Goal: Task Accomplishment & Management: Manage account settings

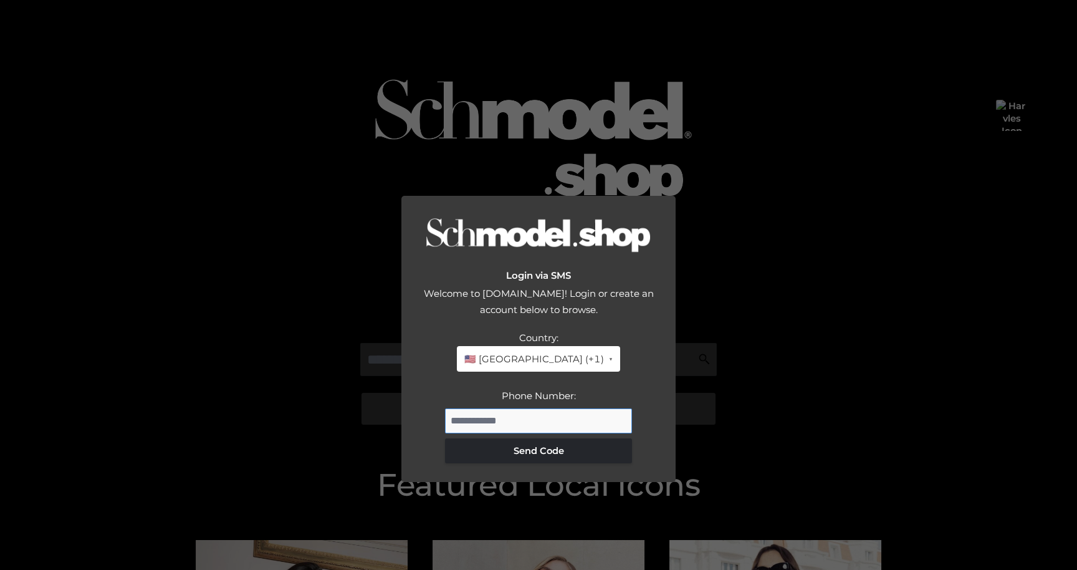
click at [494, 408] on input "Phone Number:" at bounding box center [538, 420] width 187 height 25
click at [497, 408] on input "Phone Number:" at bounding box center [538, 420] width 187 height 25
type input "**********"
click at [521, 438] on button "Send Code" at bounding box center [538, 450] width 187 height 25
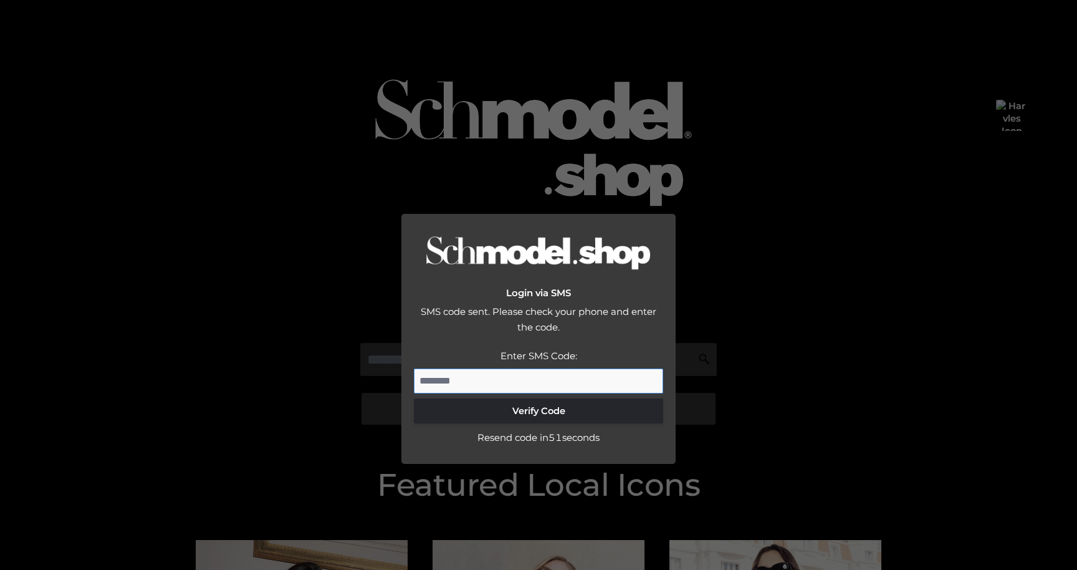
click at [507, 368] on input "Enter SMS Code:" at bounding box center [538, 380] width 249 height 25
paste input "******"
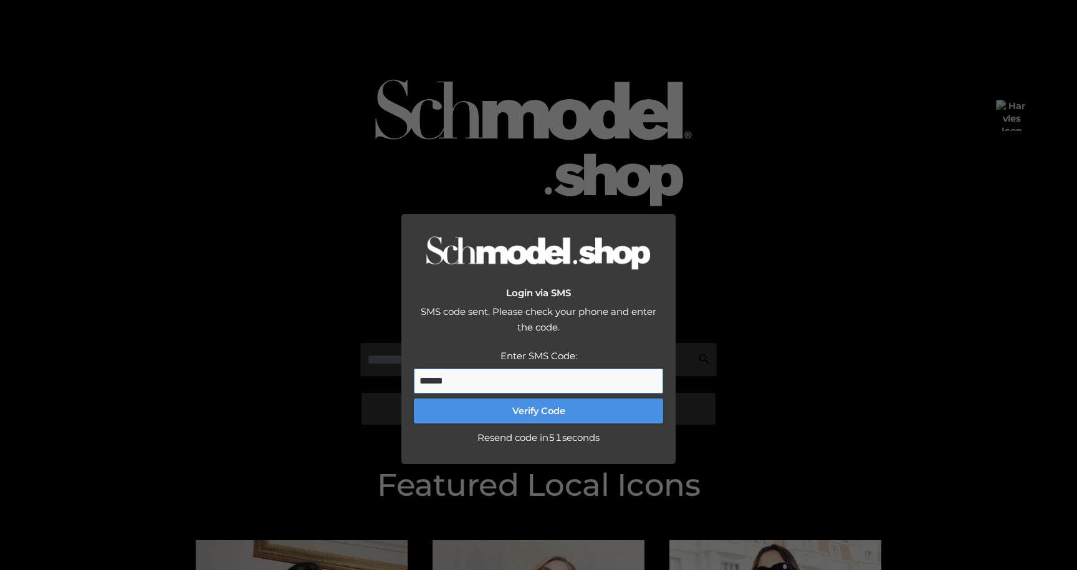
type input "******"
click at [537, 398] on button "Verify Code" at bounding box center [538, 410] width 249 height 25
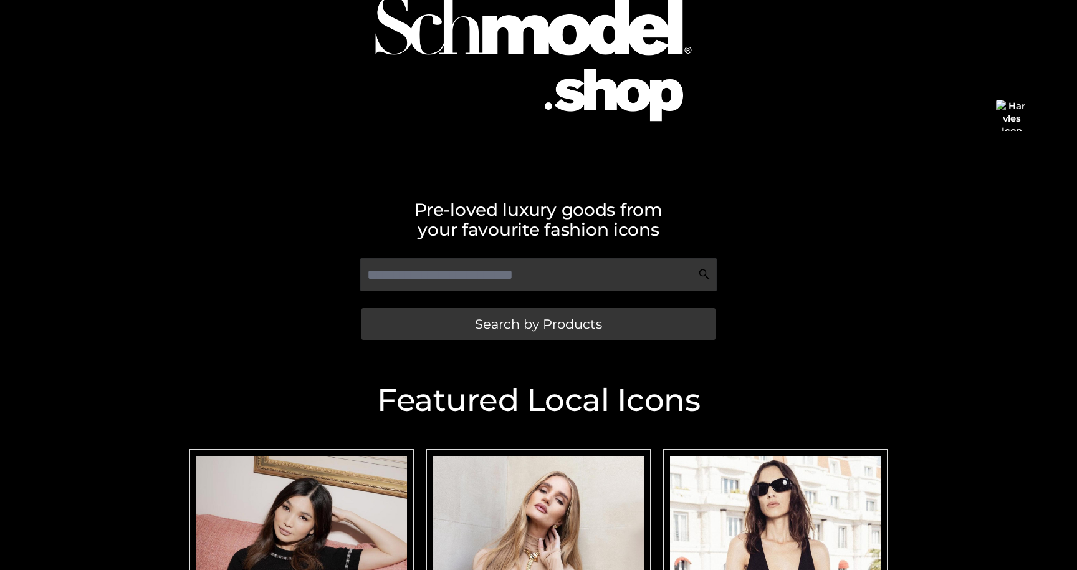
scroll to position [158, 0]
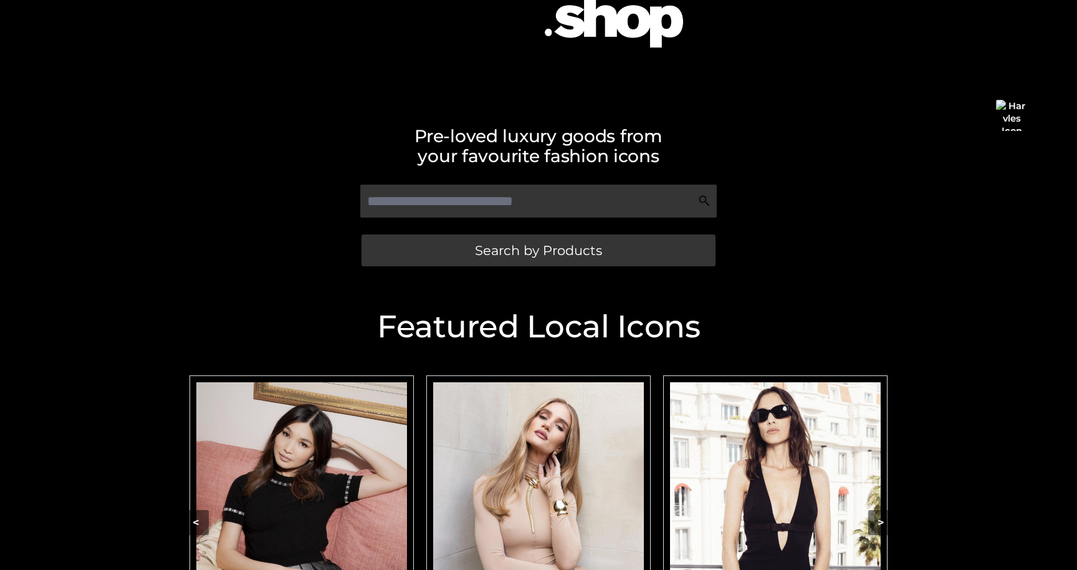
click at [315, 457] on img "Carousel Navigation" at bounding box center [301, 513] width 211 height 263
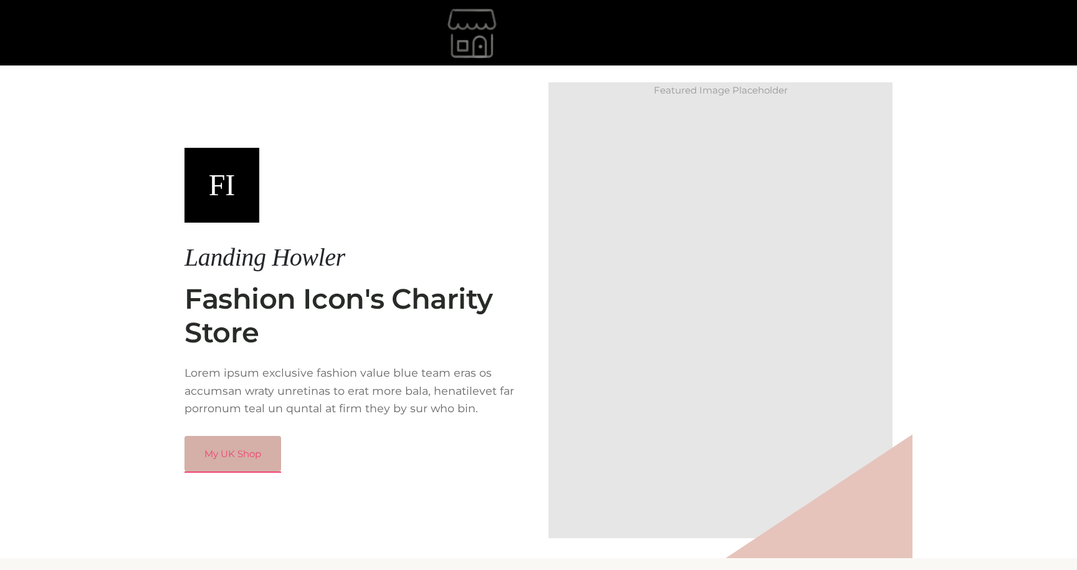
click at [247, 455] on link "My UK Shop" at bounding box center [232, 454] width 97 height 36
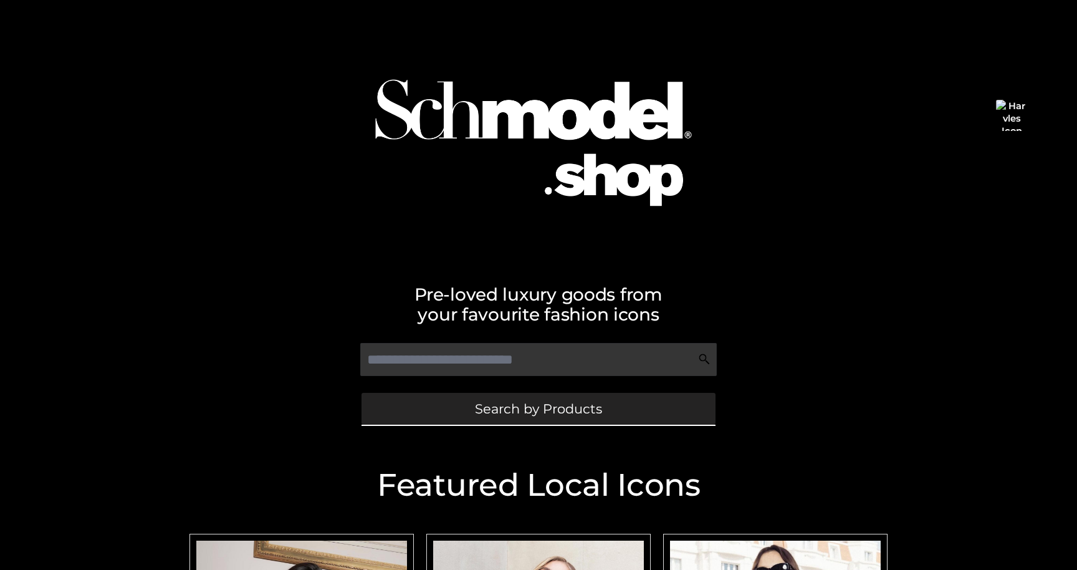
click at [422, 411] on link "Search by Products" at bounding box center [538, 409] width 354 height 32
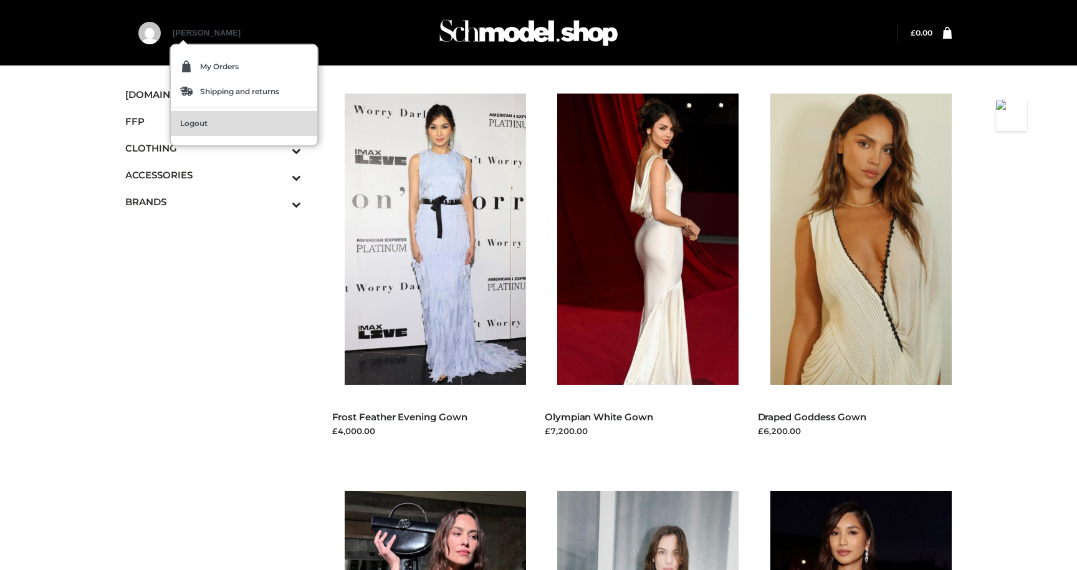
click at [204, 123] on span "Logout" at bounding box center [193, 123] width 27 height 7
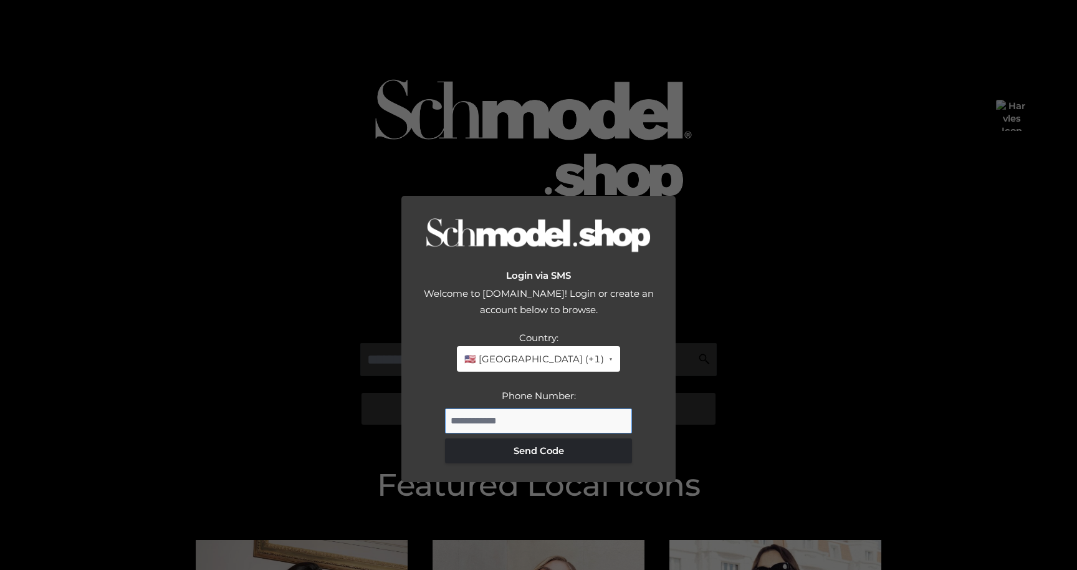
click at [501, 408] on input "Phone Number:" at bounding box center [538, 420] width 187 height 25
type input "**********"
click at [538, 438] on button "Send Code" at bounding box center [538, 450] width 187 height 25
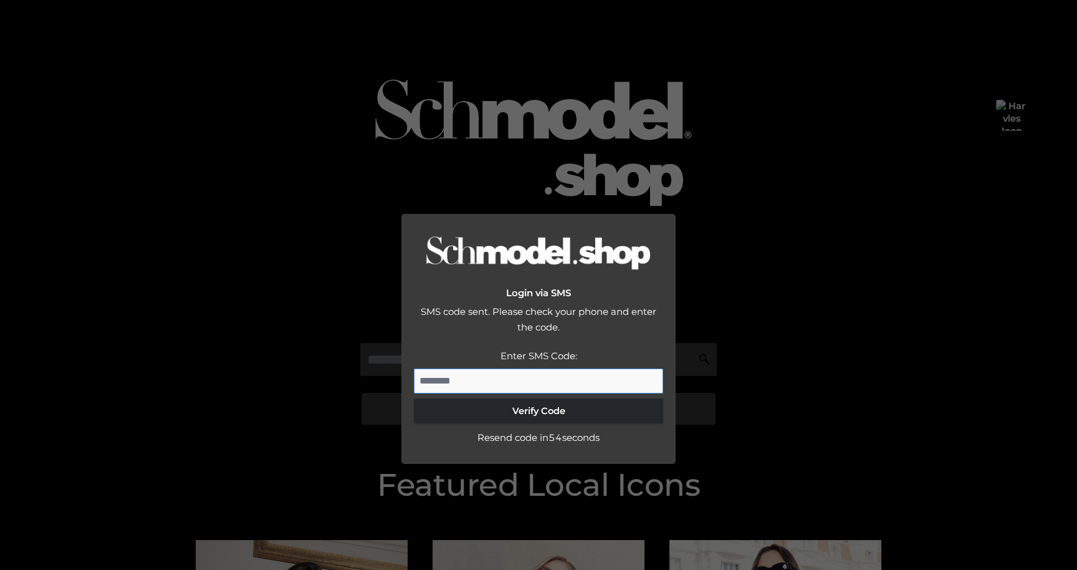
click at [487, 368] on input "Enter SMS Code:" at bounding box center [538, 380] width 249 height 25
paste input "******"
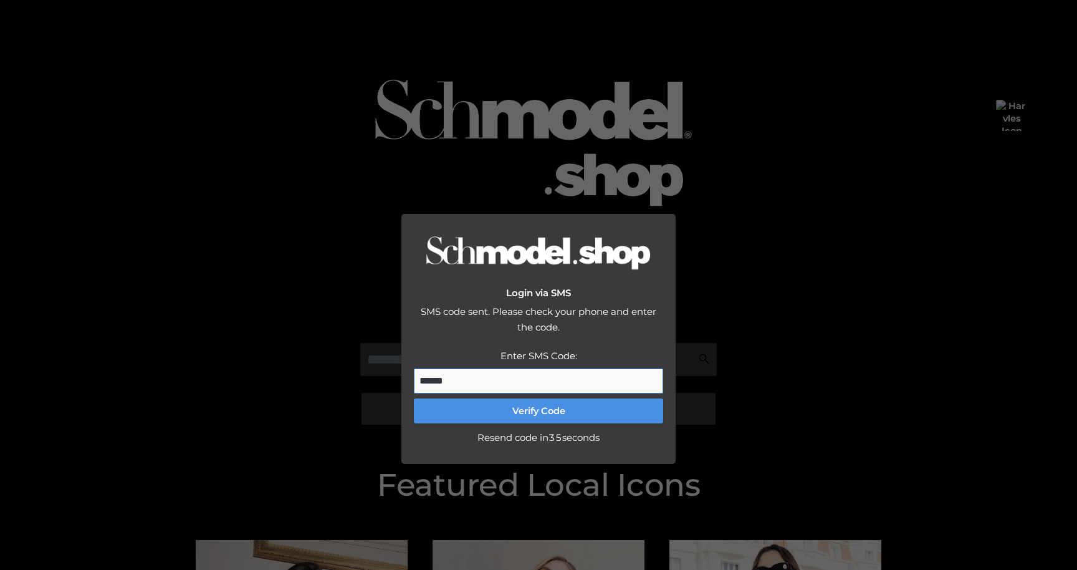
type input "******"
click at [504, 398] on button "Verify Code" at bounding box center [538, 410] width 249 height 25
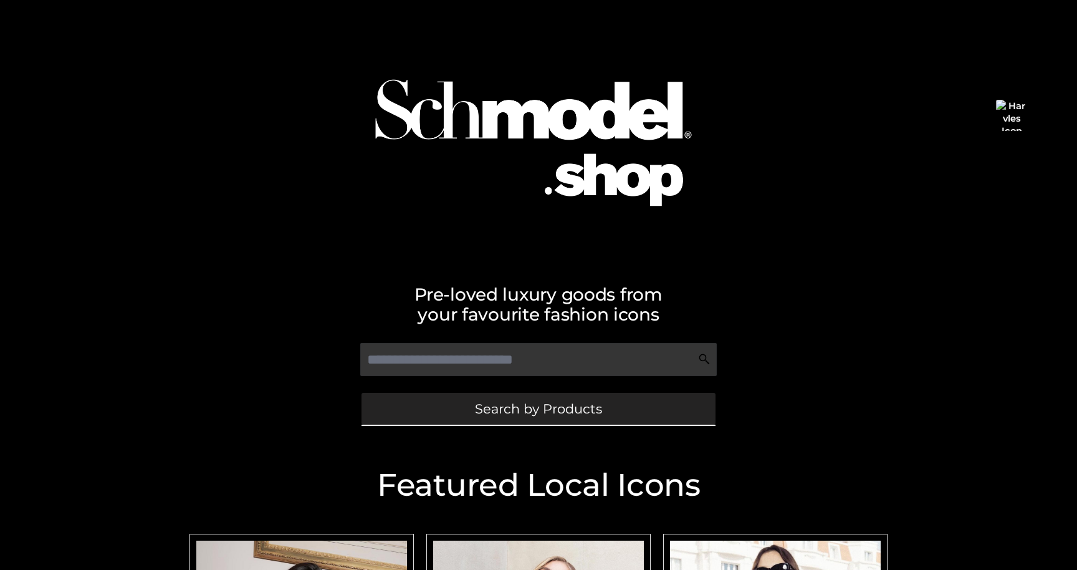
click at [477, 422] on link "Search by Products" at bounding box center [538, 409] width 354 height 32
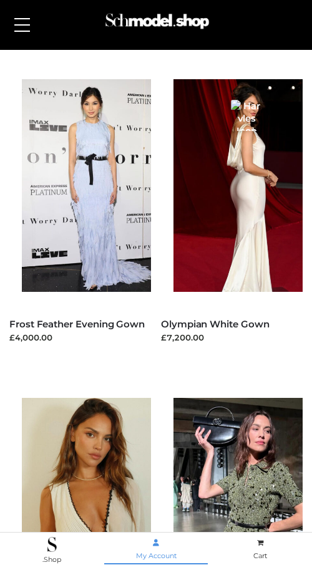
click at [159, 546] on icon at bounding box center [156, 542] width 6 height 7
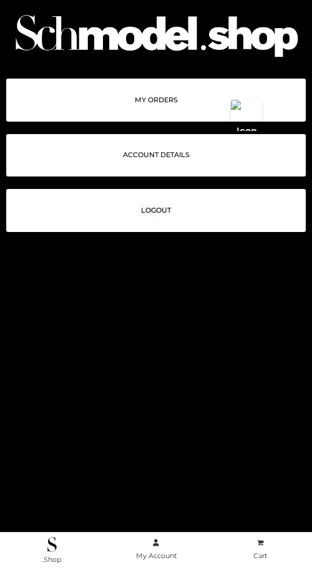
click at [159, 161] on link "ACCOUNT DETAILS" at bounding box center [155, 155] width 299 height 43
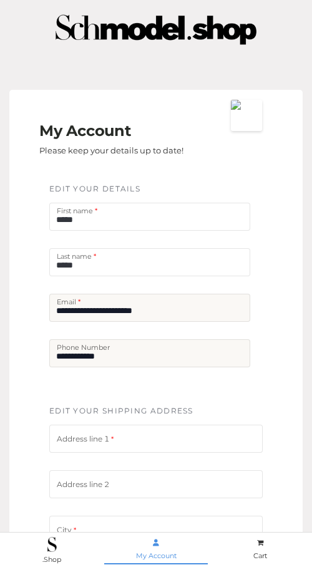
click at [154, 543] on icon at bounding box center [156, 542] width 6 height 7
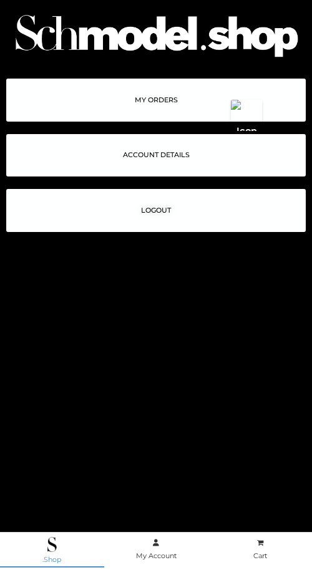
click at [53, 547] on img at bounding box center [51, 544] width 9 height 15
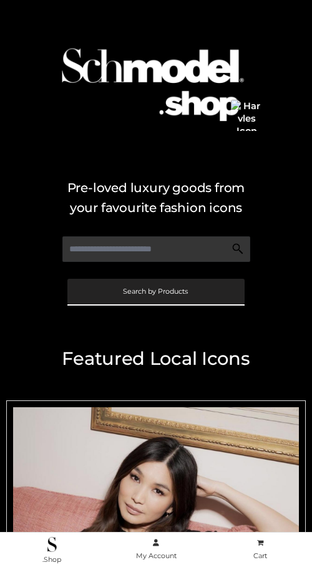
click at [178, 282] on link "Search by Products" at bounding box center [155, 292] width 177 height 26
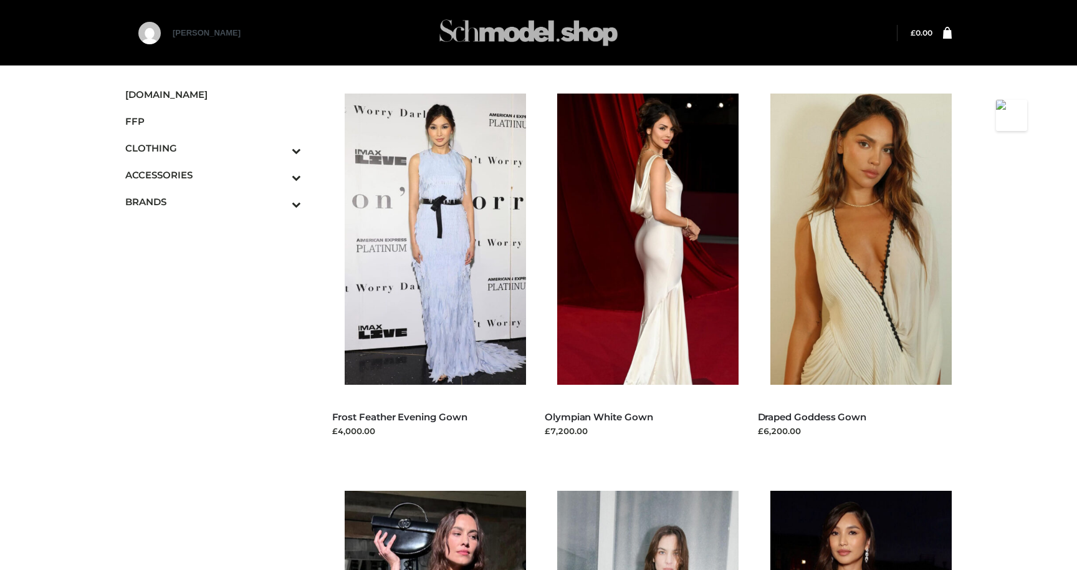
click at [241, 33] on div at bounding box center [538, 32] width 800 height 49
click at [236, 34] on div at bounding box center [538, 32] width 800 height 49
click at [207, 35] on div at bounding box center [538, 32] width 800 height 49
click at [237, 36] on div at bounding box center [538, 32] width 800 height 49
click at [236, 33] on div at bounding box center [538, 32] width 800 height 49
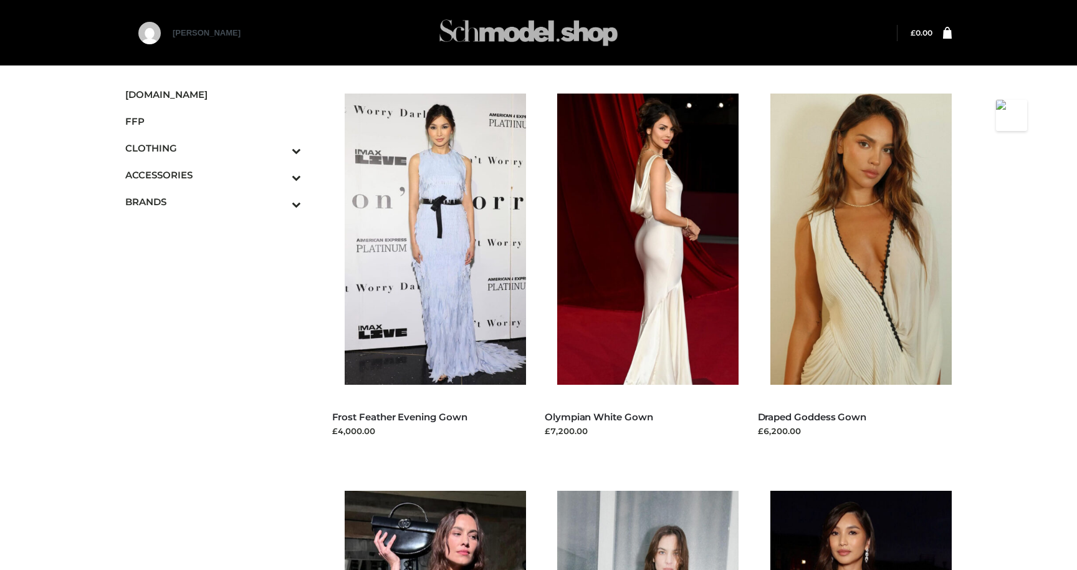
click at [193, 33] on div at bounding box center [538, 32] width 800 height 49
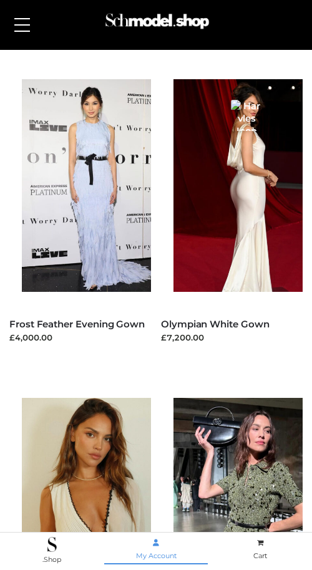
click at [156, 546] on icon at bounding box center [156, 542] width 6 height 7
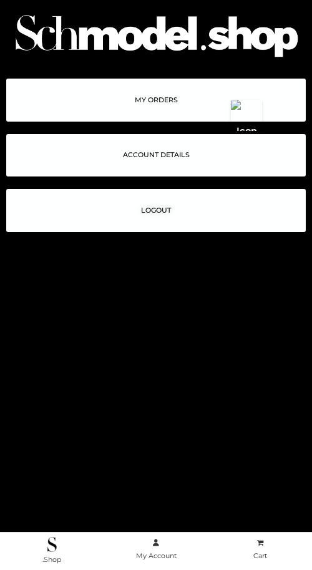
click at [158, 158] on span "ACCOUNT DETAILS" at bounding box center [156, 154] width 67 height 7
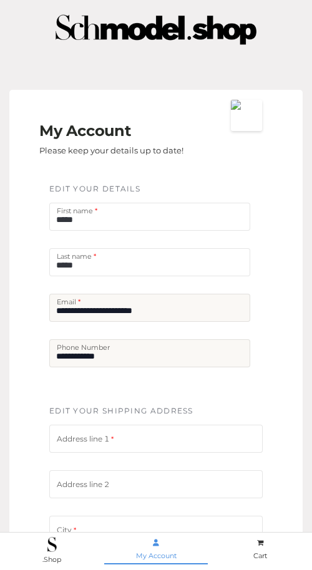
click at [156, 542] on icon at bounding box center [156, 542] width 6 height 7
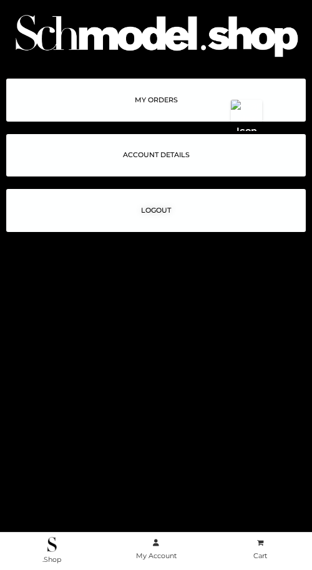
click at [168, 156] on span "ACCOUNT DETAILS" at bounding box center [156, 154] width 67 height 7
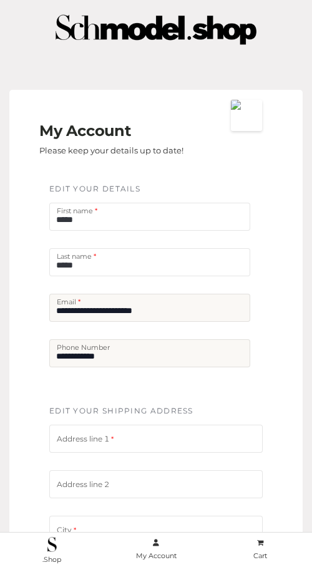
click at [117, 260] on input "*****" at bounding box center [149, 262] width 201 height 28
click at [121, 218] on input "*****" at bounding box center [149, 217] width 201 height 28
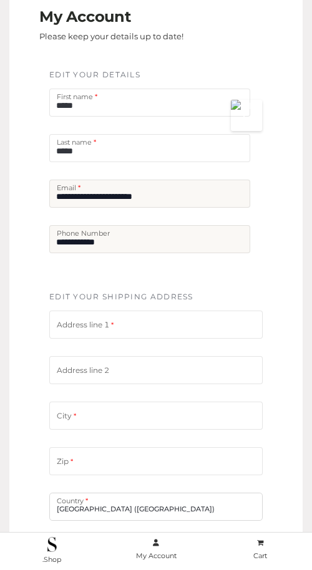
scroll to position [160, 0]
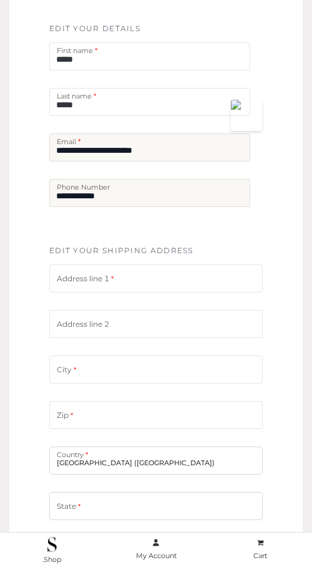
click at [117, 287] on input "text" at bounding box center [155, 278] width 213 height 28
click at [168, 243] on div "**********" at bounding box center [156, 133] width 228 height 222
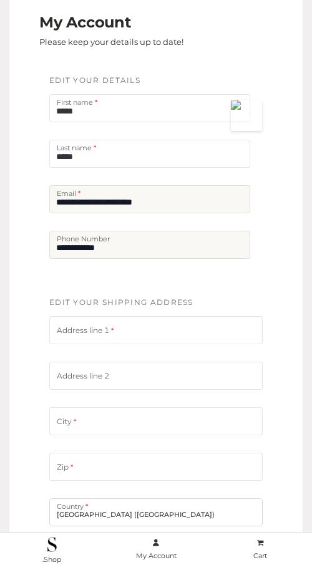
scroll to position [92, 0]
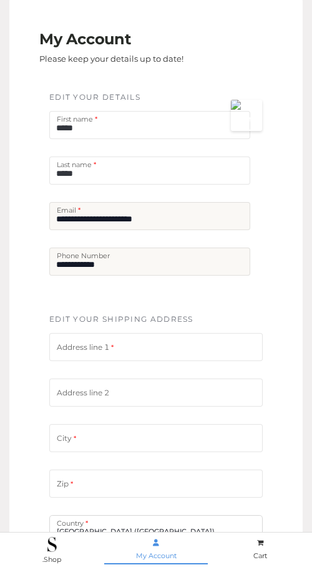
click at [158, 539] on icon at bounding box center [156, 542] width 6 height 7
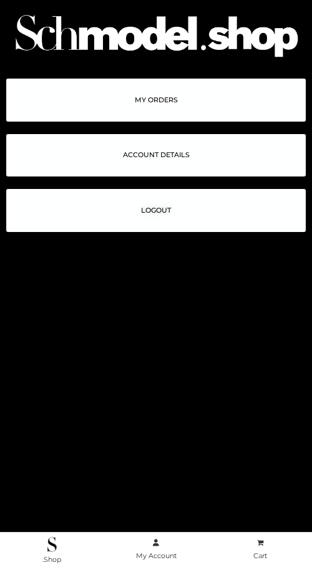
click at [164, 103] on span "MY ORDERS" at bounding box center [156, 100] width 43 height 7
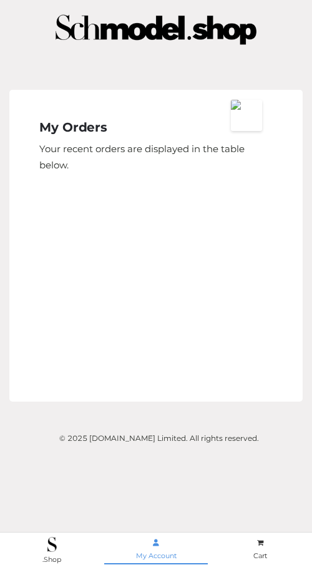
click at [153, 546] on icon at bounding box center [156, 542] width 6 height 7
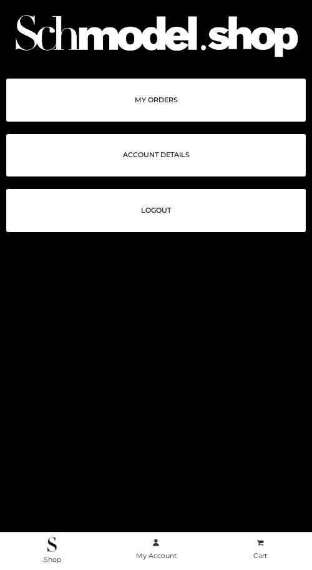
click at [146, 151] on span "ACCOUNT DETAILS" at bounding box center [156, 154] width 67 height 7
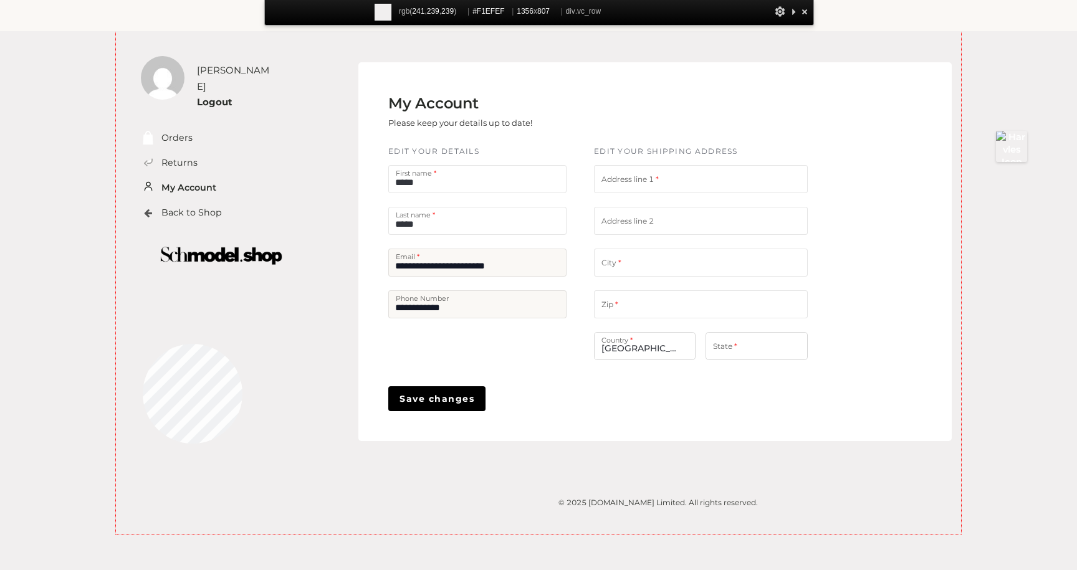
click at [143, 344] on div "Shaun Oster Logout Orders Returns My Account" at bounding box center [538, 282] width 845 height 503
click at [265, 316] on div "Shaun Oster Logout Orders Returns My Account" at bounding box center [538, 282] width 845 height 503
click at [191, 362] on div "Shaun Oster Logout Orders Returns My Account" at bounding box center [538, 282] width 845 height 503
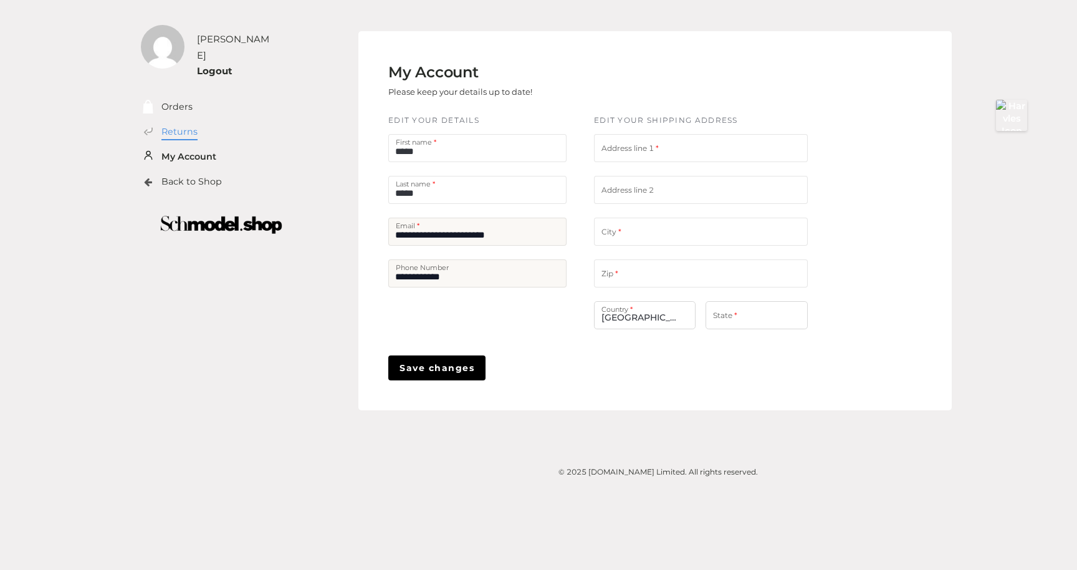
click at [176, 125] on link "Returns" at bounding box center [179, 132] width 36 height 14
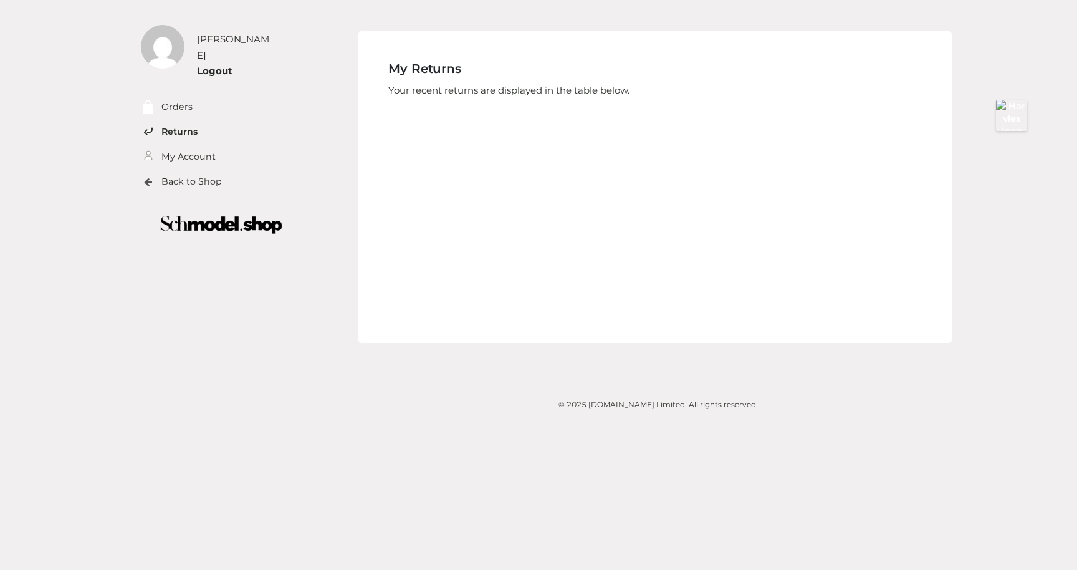
click at [1019, 111] on button at bounding box center [1011, 115] width 31 height 31
click at [187, 569] on div at bounding box center [538, 570] width 1077 height 0
type textarea "**********"
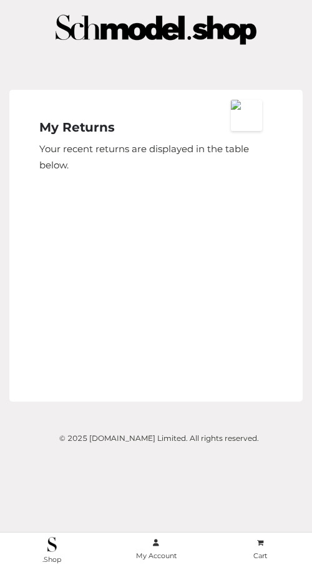
click at [247, 107] on button at bounding box center [246, 115] width 31 height 31
click at [159, 544] on icon at bounding box center [156, 542] width 6 height 7
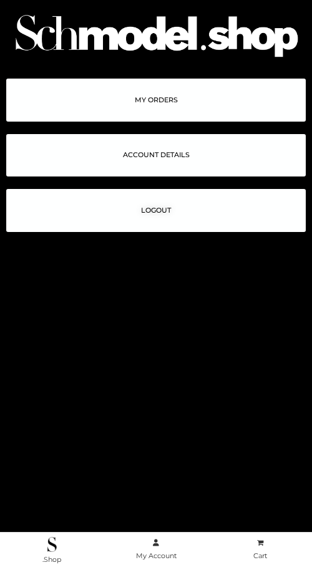
click at [136, 152] on span "ACCOUNT DETAILS" at bounding box center [156, 154] width 67 height 7
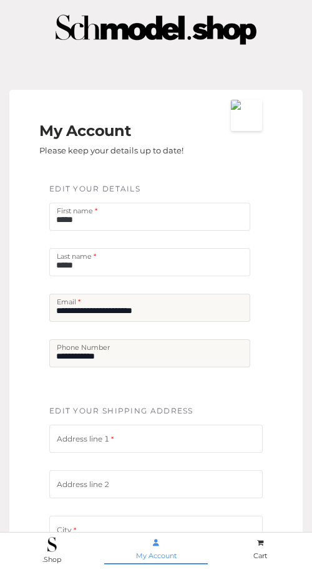
click at [153, 543] on icon at bounding box center [156, 542] width 6 height 7
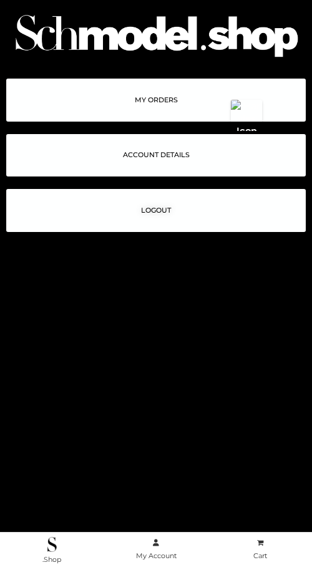
click at [171, 112] on link "MY ORDERS" at bounding box center [155, 100] width 299 height 43
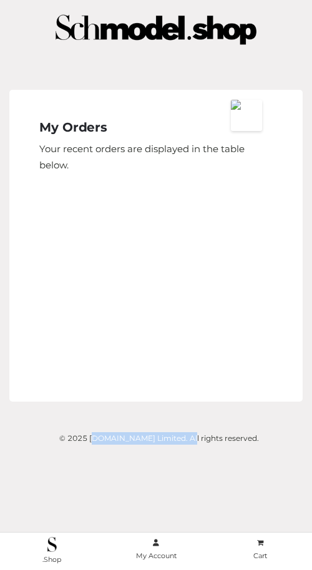
drag, startPoint x: 165, startPoint y: 437, endPoint x: 71, endPoint y: 428, distance: 94.5
click at [70, 428] on div "© 2025 [DOMAIN_NAME] Limited. All rights reserved." at bounding box center [159, 431] width 268 height 39
click at [159, 546] on icon at bounding box center [156, 542] width 6 height 7
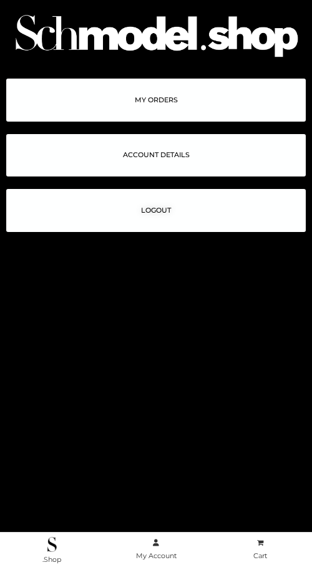
click at [136, 151] on span "ACCOUNT DETAILS" at bounding box center [156, 154] width 67 height 7
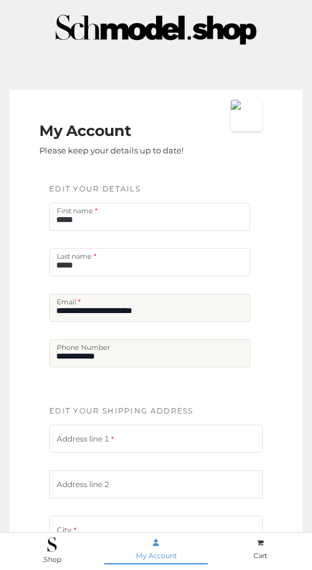
click at [158, 544] on icon at bounding box center [156, 542] width 6 height 7
